Goal: Information Seeking & Learning: Understand process/instructions

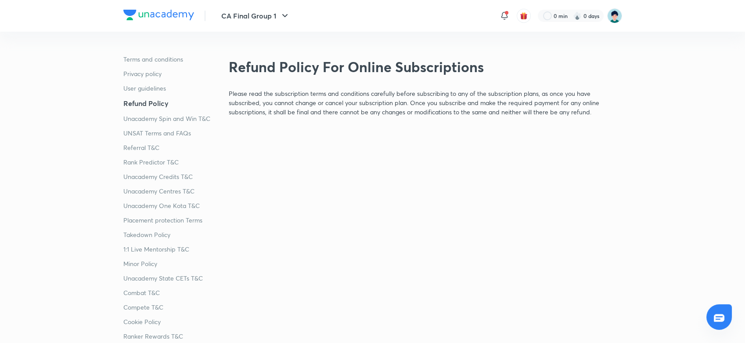
scroll to position [300, 0]
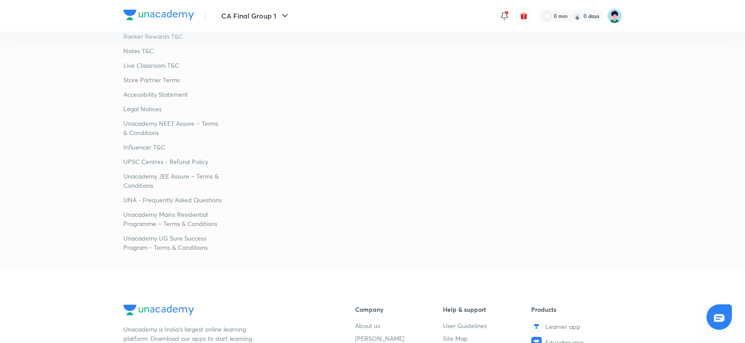
click at [200, 159] on p "UPSC Centres - Refund Policy" at bounding box center [172, 161] width 98 height 9
